Goal: Navigation & Orientation: Find specific page/section

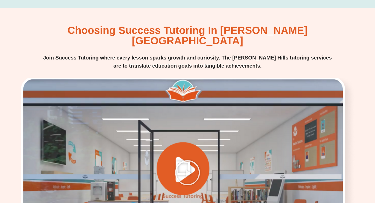
scroll to position [690, 0]
click at [148, 113] on div at bounding box center [188, 172] width 338 height 190
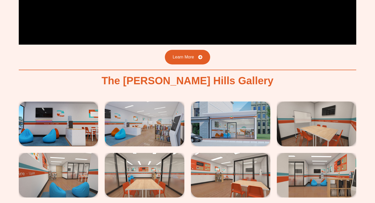
scroll to position [911, 0]
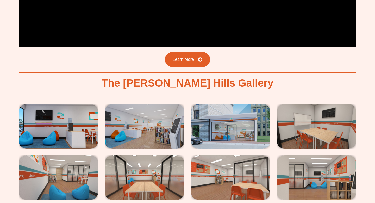
click at [59, 104] on img at bounding box center [58, 126] width 79 height 45
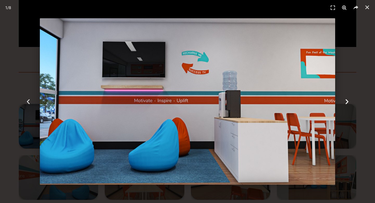
click at [346, 101] on icon "Next slide" at bounding box center [347, 101] width 7 height 7
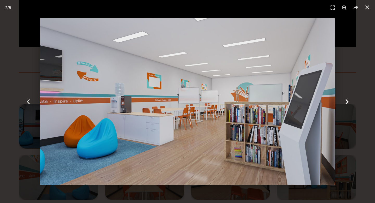
click at [345, 99] on icon "Next slide" at bounding box center [347, 101] width 7 height 7
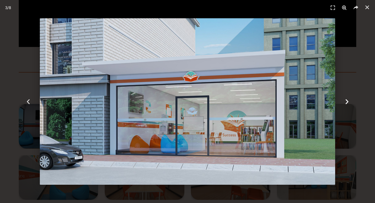
click at [348, 100] on icon "Next slide" at bounding box center [347, 101] width 7 height 7
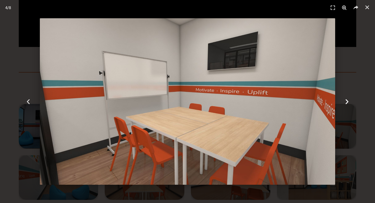
click at [348, 100] on icon "Next slide" at bounding box center [347, 101] width 7 height 7
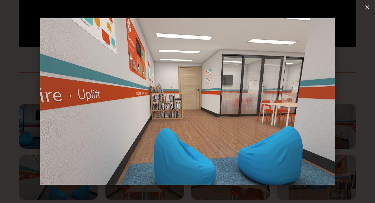
click at [348, 100] on icon "Next slide" at bounding box center [347, 101] width 7 height 7
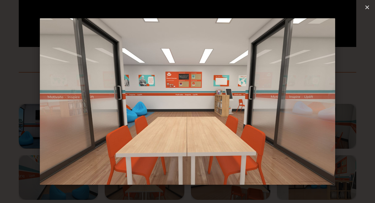
click at [348, 100] on icon "Next slide" at bounding box center [347, 101] width 7 height 7
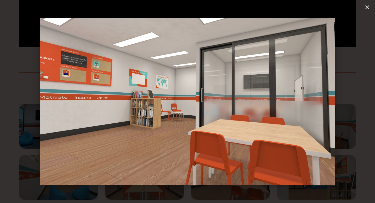
click at [348, 100] on icon "Next slide" at bounding box center [347, 101] width 7 height 7
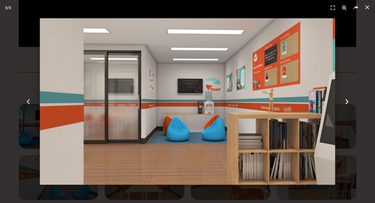
click at [348, 100] on icon "Next slide" at bounding box center [347, 101] width 7 height 7
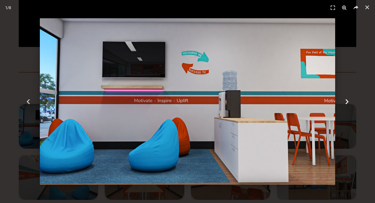
click at [348, 100] on icon "Next slide" at bounding box center [347, 101] width 7 height 7
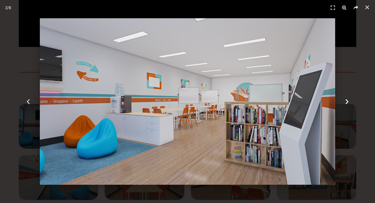
click at [348, 100] on icon "Next slide" at bounding box center [347, 101] width 7 height 7
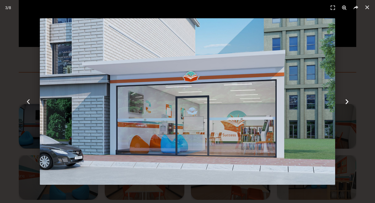
click at [350, 105] on div "Next" at bounding box center [347, 101] width 56 height 203
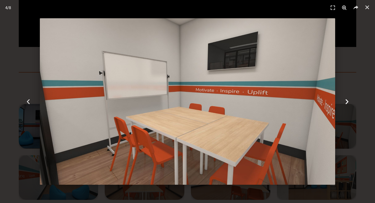
click at [350, 105] on div "Next" at bounding box center [347, 101] width 56 height 203
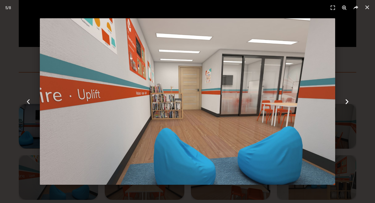
click at [350, 105] on div "Next" at bounding box center [347, 101] width 56 height 203
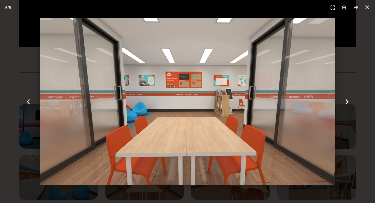
click at [350, 105] on div "Next" at bounding box center [347, 101] width 56 height 203
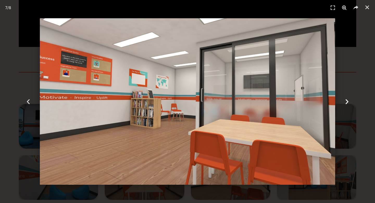
click at [350, 105] on div "Next" at bounding box center [347, 101] width 56 height 203
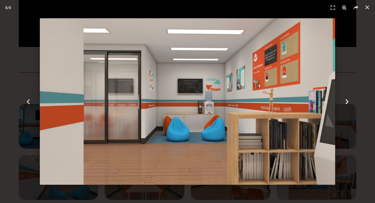
click at [363, 130] on div "Next" at bounding box center [347, 101] width 56 height 203
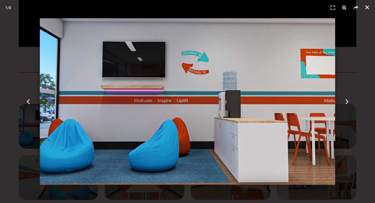
click at [367, 5] on icon "Close (Esc)" at bounding box center [367, 7] width 5 height 5
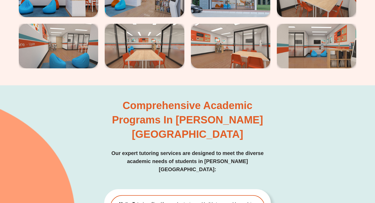
scroll to position [1123, 0]
